Goal: Register for event/course

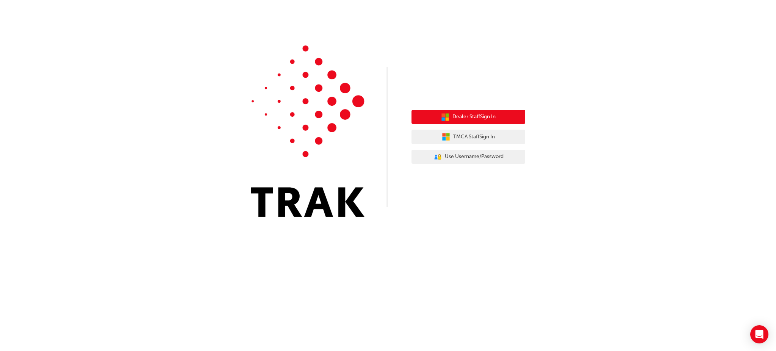
click at [478, 121] on span "Dealer Staff Sign In" at bounding box center [474, 117] width 43 height 9
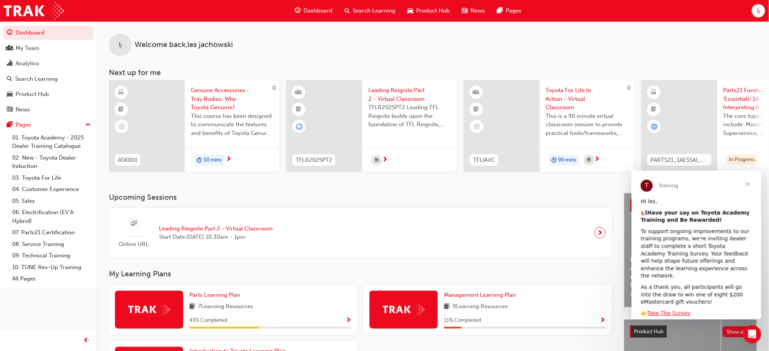
click at [225, 242] on span "Start Date: Thu 16 Oct 2025 , 10:30am - 1pm" at bounding box center [216, 237] width 114 height 9
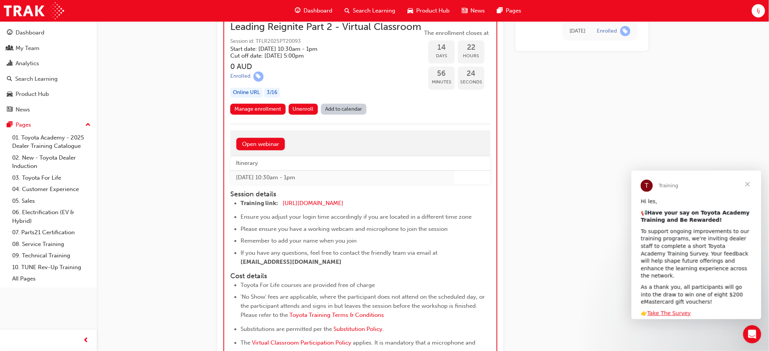
scroll to position [2577, 0]
